Goal: Find specific page/section

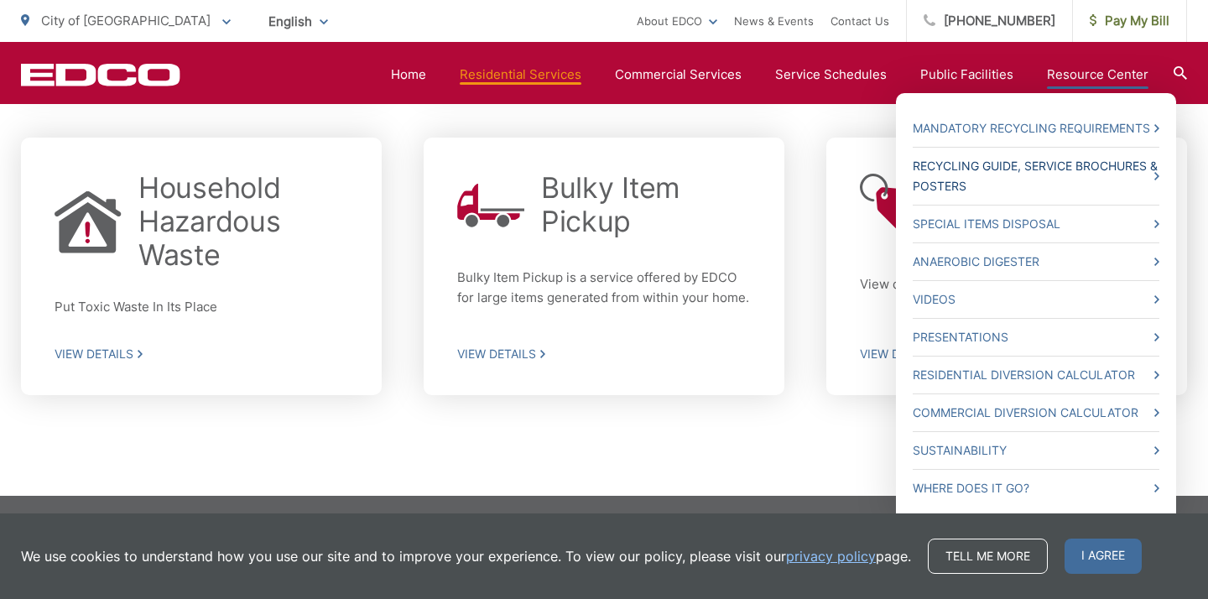
scroll to position [822, 0]
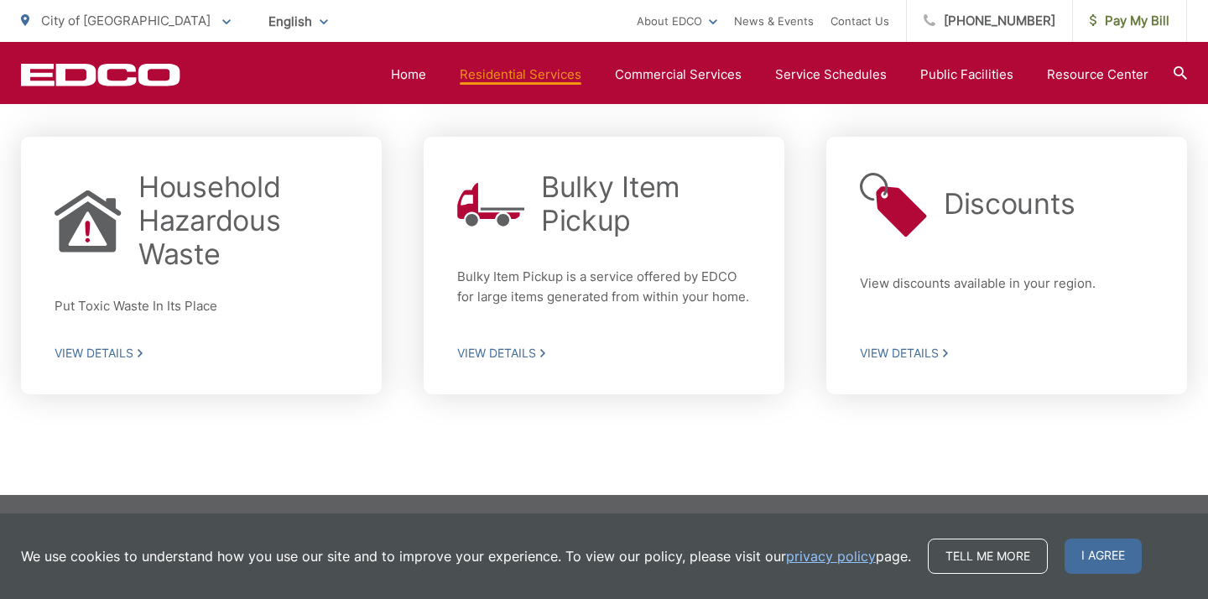
click at [1176, 76] on icon at bounding box center [1180, 72] width 13 height 13
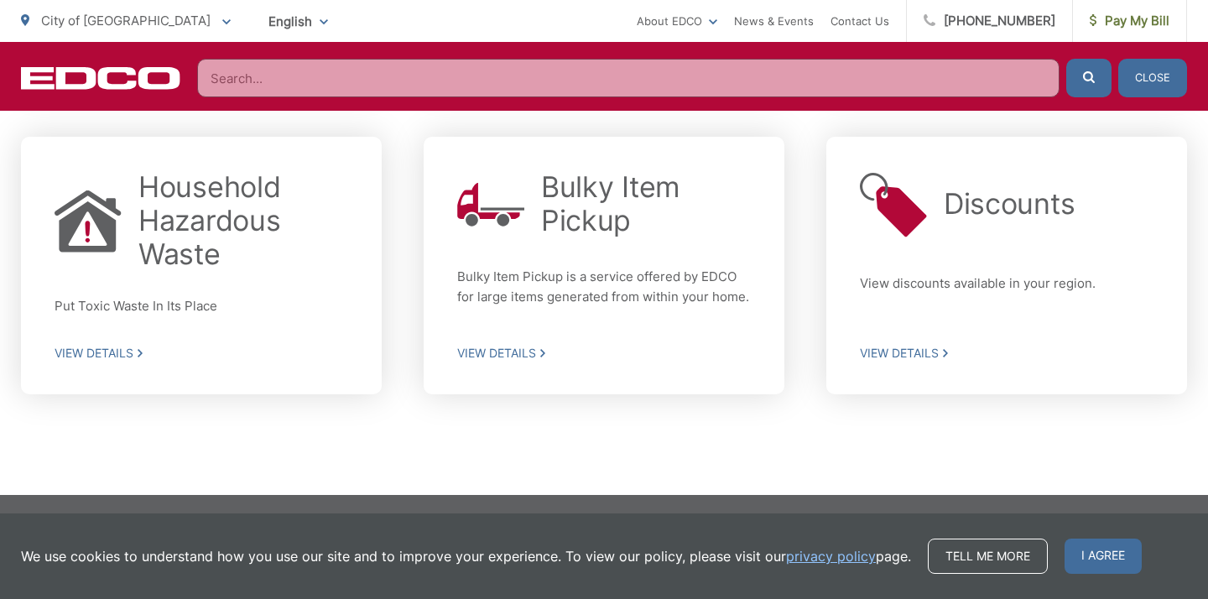
click at [222, 76] on input "Search" at bounding box center [628, 78] width 863 height 39
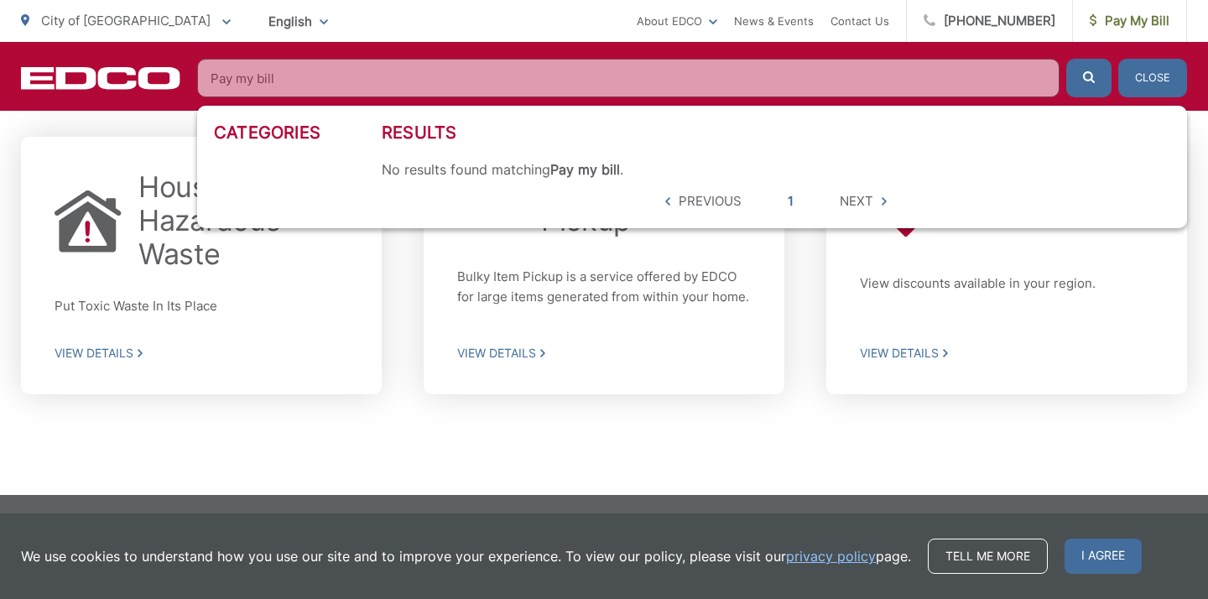
click at [1089, 77] on icon "submit" at bounding box center [1089, 77] width 12 height 12
click at [298, 78] on input "Pay my bill" at bounding box center [628, 78] width 863 height 39
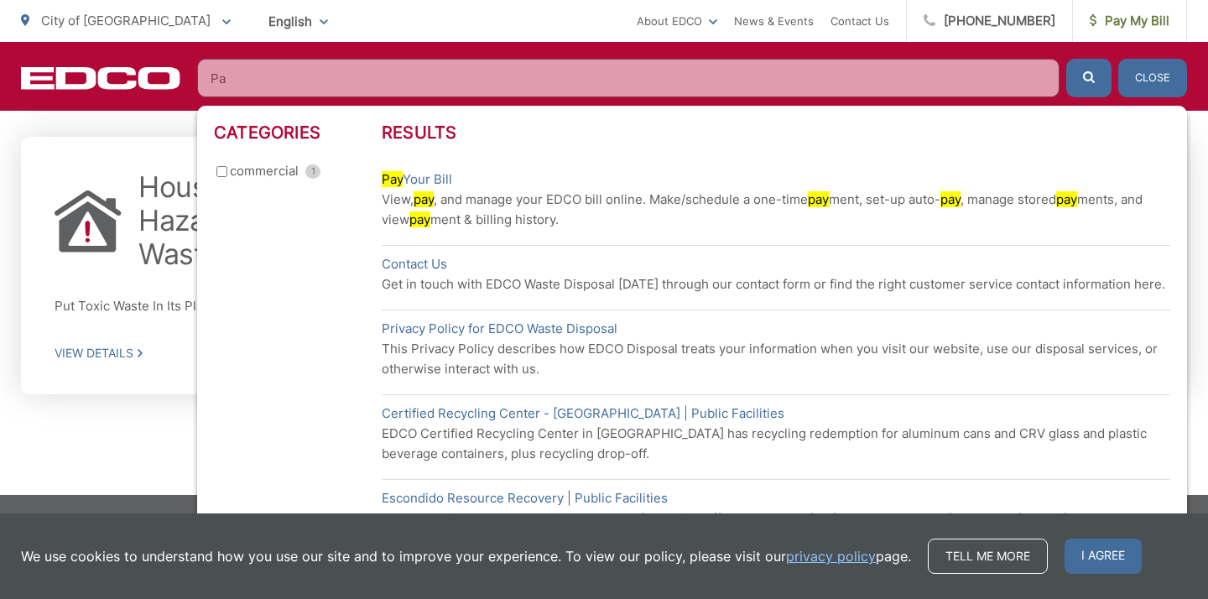
type input "P"
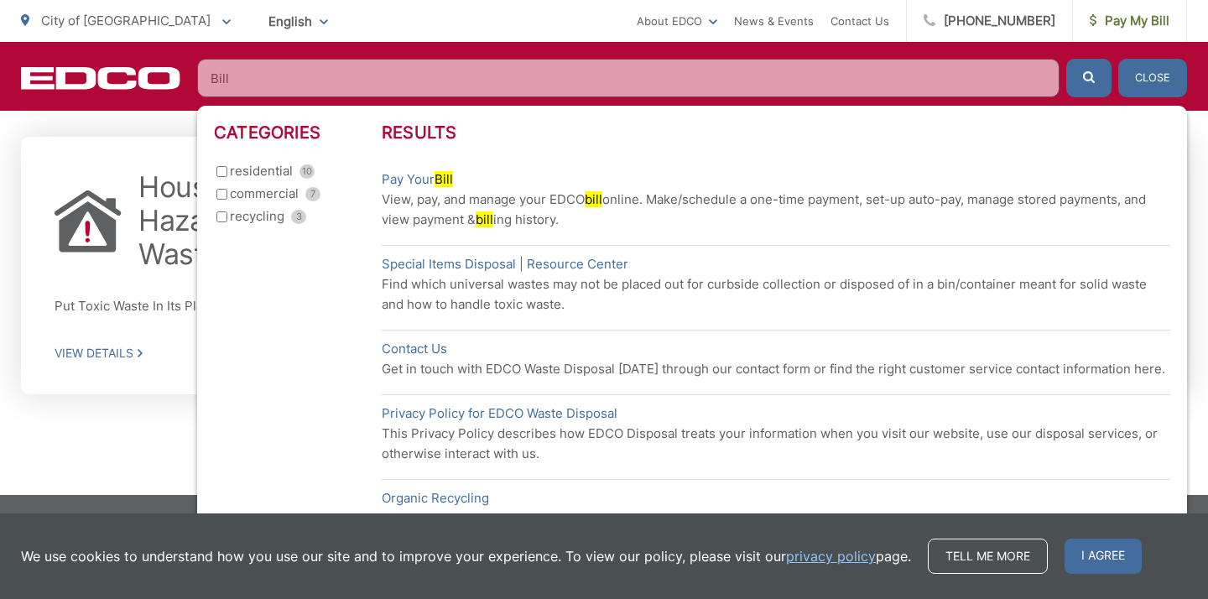
type input "Bill"
click at [224, 170] on input "residential 10" at bounding box center [222, 171] width 11 height 11
checkbox input "true"
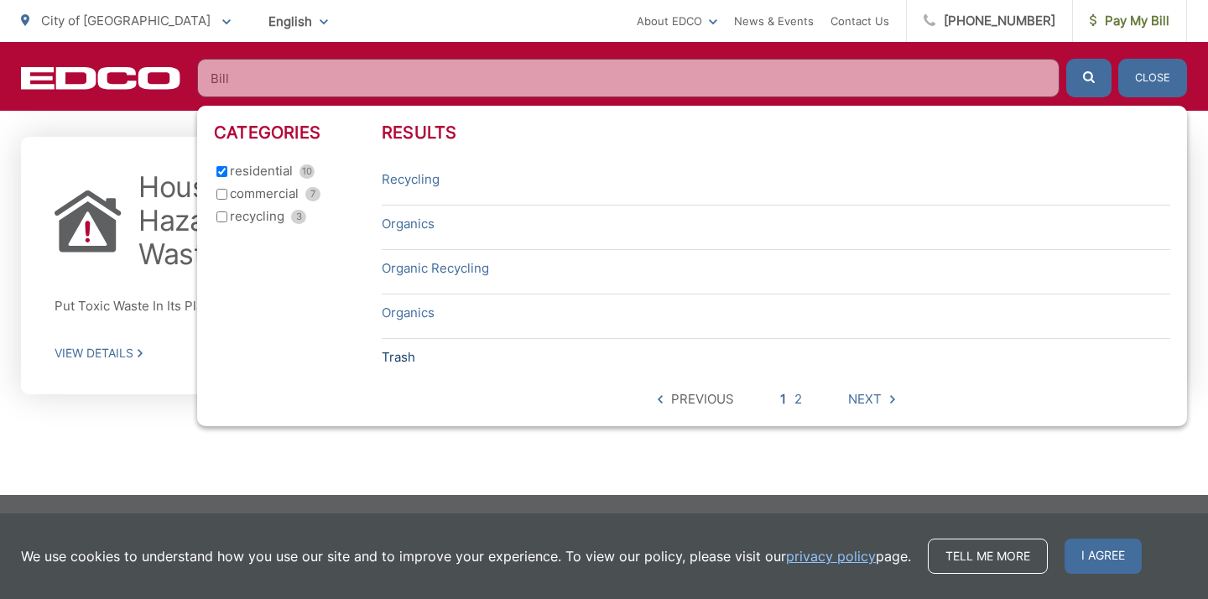
click at [399, 359] on link "Trash" at bounding box center [399, 357] width 34 height 20
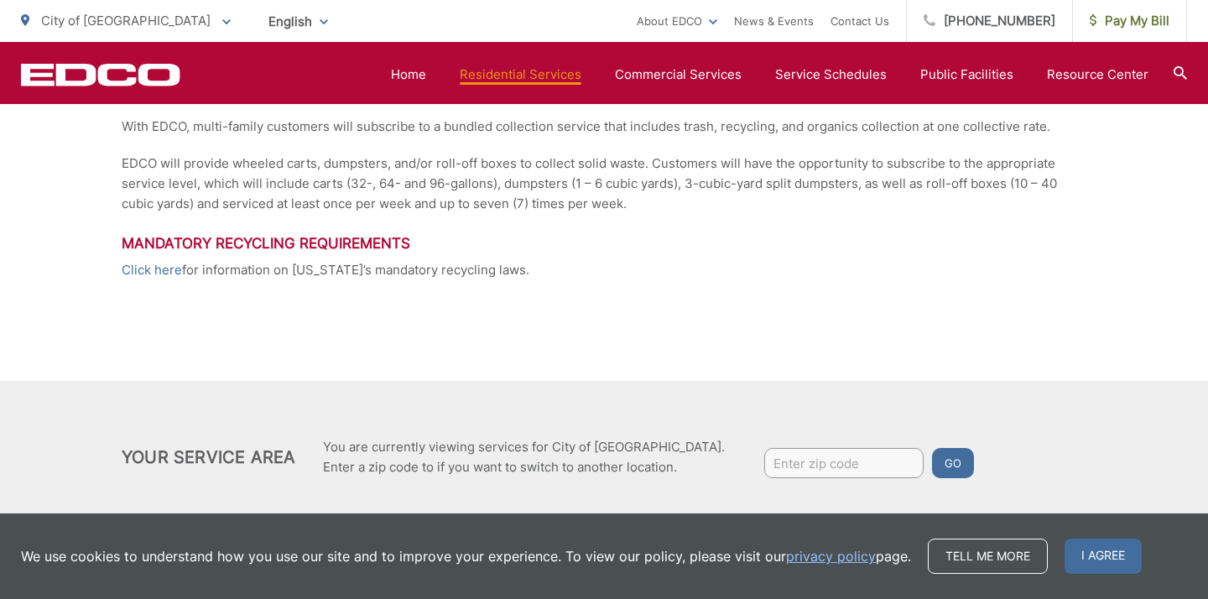
scroll to position [475, 0]
